Goal: Find specific page/section: Find specific page/section

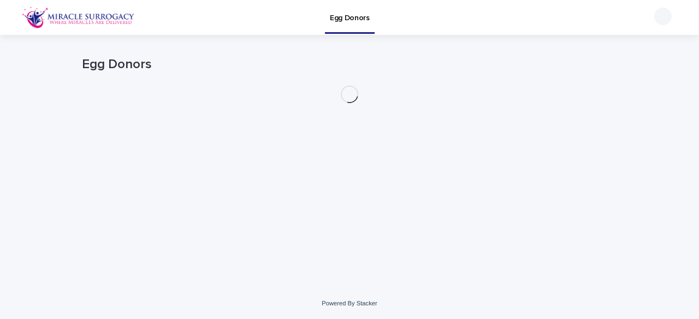
click at [117, 17] on img at bounding box center [78, 18] width 113 height 22
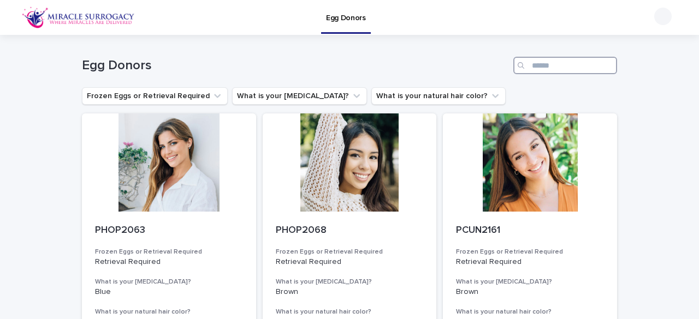
click at [545, 64] on input "Search" at bounding box center [565, 65] width 104 height 17
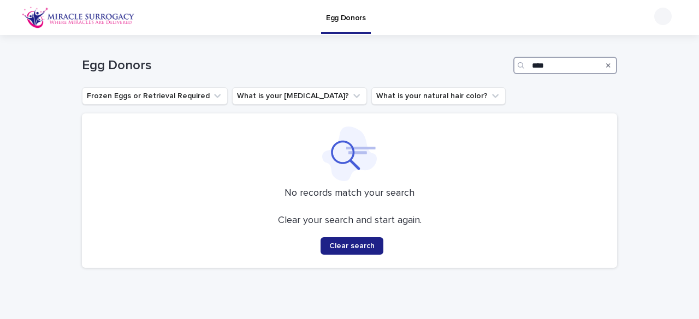
click at [545, 64] on input "****" at bounding box center [565, 65] width 104 height 17
type input "*"
